Goal: Information Seeking & Learning: Learn about a topic

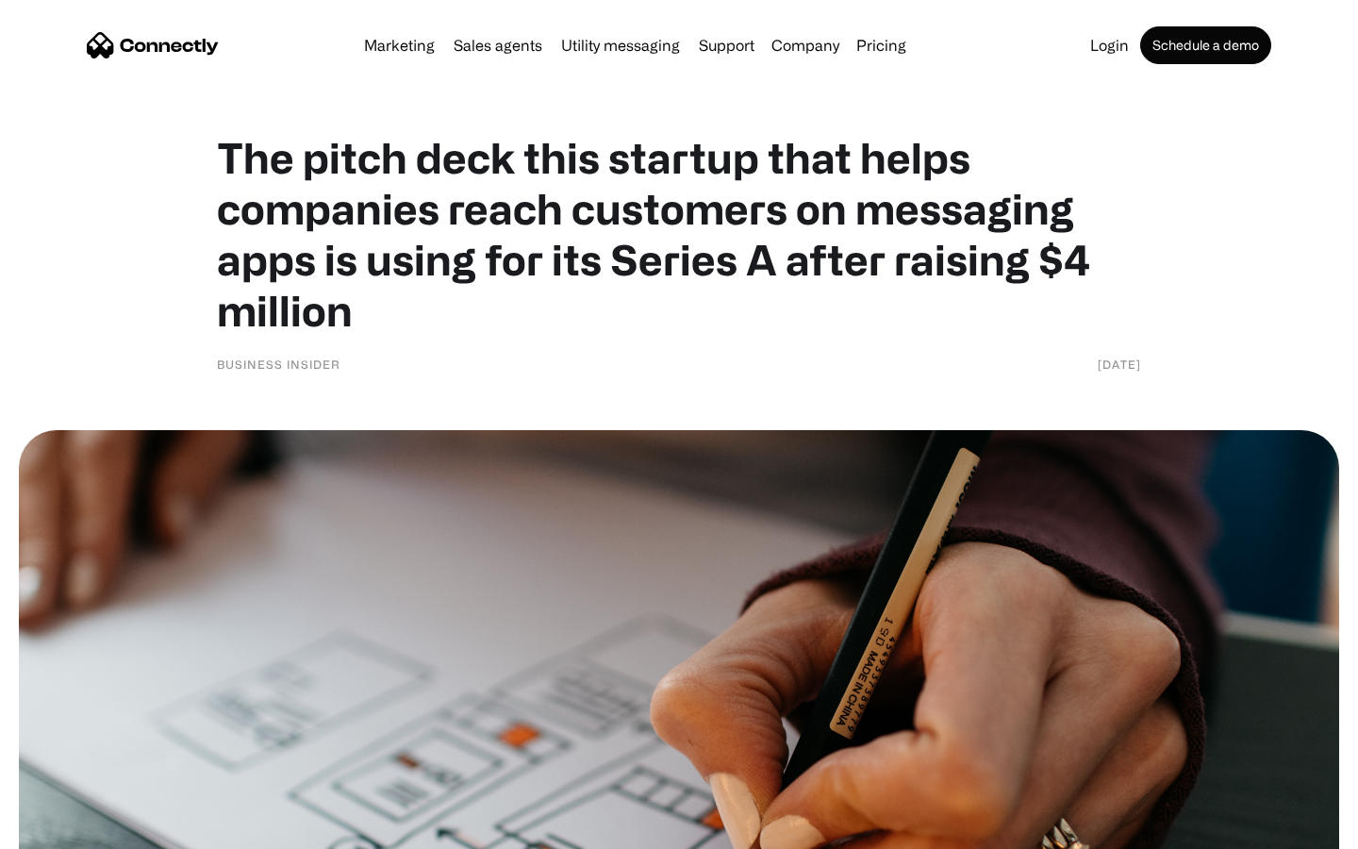
scroll to position [8178, 0]
